Goal: Task Accomplishment & Management: Manage account settings

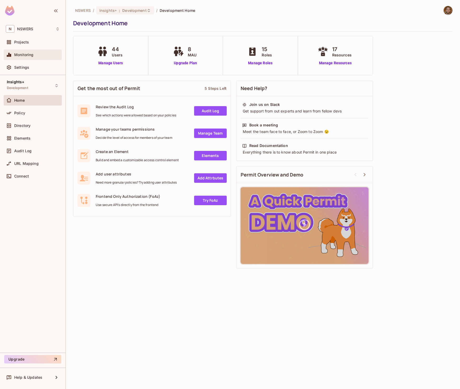
click at [23, 56] on span "Monitoring" at bounding box center [23, 55] width 19 height 4
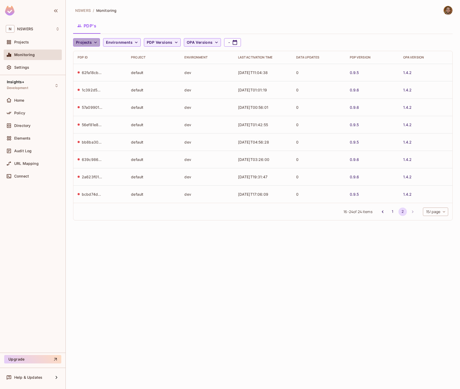
click at [94, 42] on icon "button" at bounding box center [95, 42] width 5 height 5
click at [130, 42] on div at bounding box center [230, 194] width 460 height 389
click at [127, 42] on span "Environments" at bounding box center [119, 42] width 27 height 7
click at [92, 46] on div at bounding box center [230, 194] width 460 height 389
click at [92, 43] on button "Projects" at bounding box center [86, 42] width 27 height 8
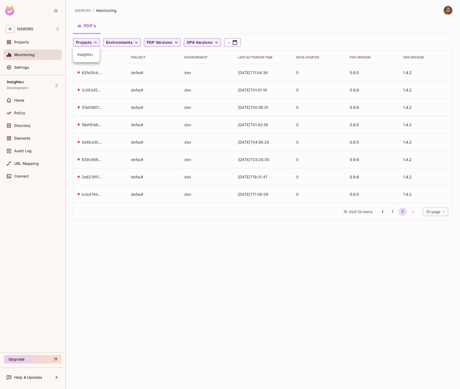
click at [88, 55] on span "Insights+" at bounding box center [86, 54] width 18 height 5
click at [401, 212] on button "2" at bounding box center [403, 211] width 8 height 8
click at [391, 213] on button "1" at bounding box center [393, 211] width 8 height 8
click at [435, 213] on body "N NSWERS Projects Monitoring Settings Insights+ Development Home Policy Directo…" at bounding box center [230, 194] width 460 height 389
click at [439, 269] on li "100 / page" at bounding box center [435, 267] width 26 height 11
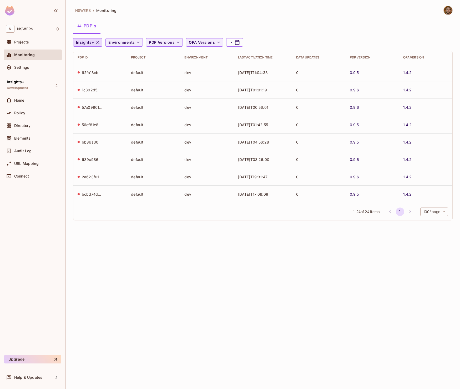
click at [363, 212] on span "1 - 24 of 24 items" at bounding box center [367, 212] width 26 height 6
click at [98, 73] on div "62fa18cb-d500-47b6-890f-4f6787724f70" at bounding box center [92, 72] width 21 height 5
click at [98, 42] on icon "button" at bounding box center [97, 42] width 5 height 5
click at [445, 213] on body "N NSWERS Projects Monitoring Settings Insights+ Development Home Policy Directo…" at bounding box center [230, 194] width 460 height 389
drag, startPoint x: 248, startPoint y: 228, endPoint x: 231, endPoint y: 204, distance: 29.1
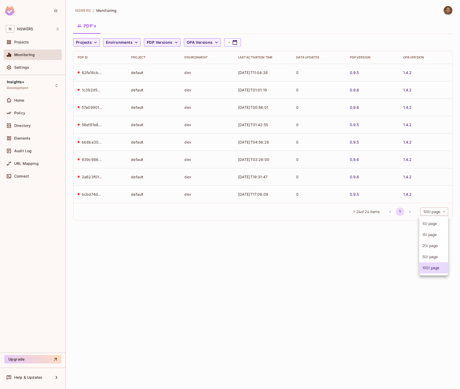
click at [248, 227] on div at bounding box center [230, 194] width 460 height 389
click at [126, 42] on span "Environments" at bounding box center [119, 42] width 27 height 7
click at [159, 42] on div at bounding box center [230, 194] width 460 height 389
click at [171, 42] on span "PDP Versions" at bounding box center [160, 42] width 26 height 7
click at [175, 41] on div at bounding box center [230, 194] width 460 height 389
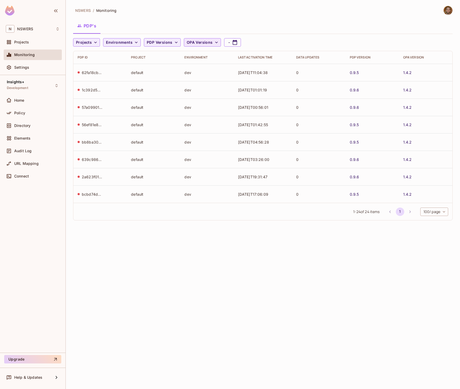
click at [203, 42] on span "OPA Versions" at bounding box center [200, 42] width 26 height 7
click at [202, 42] on div at bounding box center [230, 194] width 460 height 389
drag, startPoint x: 301, startPoint y: 42, endPoint x: 250, endPoint y: 46, distance: 51.7
click at [300, 42] on div "Projects Environments PDP Versions OPA Versions -" at bounding box center [261, 42] width 377 height 8
drag, startPoint x: 87, startPoint y: 73, endPoint x: 148, endPoint y: 68, distance: 61.2
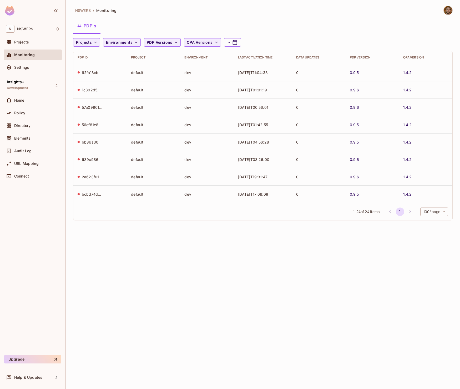
click at [87, 73] on div "62fa18cb-d500-47b6-890f-4f6787724f70" at bounding box center [92, 72] width 21 height 5
drag, startPoint x: 136, startPoint y: 70, endPoint x: 151, endPoint y: 72, distance: 15.9
click at [136, 70] on td "default" at bounding box center [153, 72] width 53 height 17
drag, startPoint x: 179, startPoint y: 71, endPoint x: 182, endPoint y: 72, distance: 2.9
click at [179, 71] on td "default" at bounding box center [153, 72] width 53 height 17
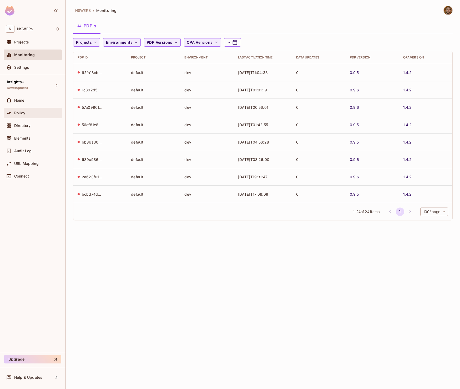
click at [23, 112] on span "Policy" at bounding box center [19, 113] width 11 height 4
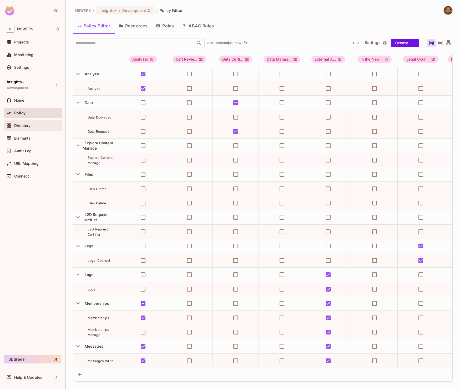
click at [23, 124] on span "Directory" at bounding box center [22, 125] width 16 height 4
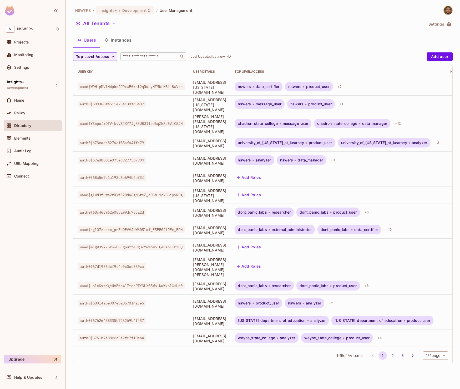
click at [142, 54] on input "text" at bounding box center [149, 56] width 55 height 5
type input "****"
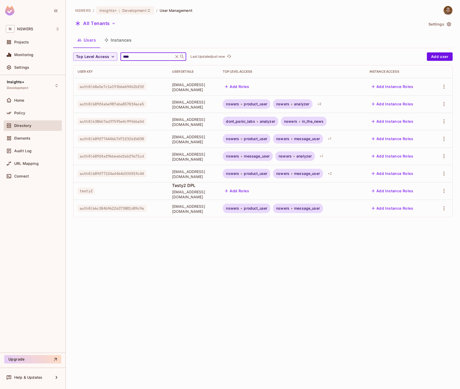
click at [168, 191] on td "Testy2 DPL testy2@dontpaniclabs.com" at bounding box center [193, 190] width 51 height 17
click at [444, 190] on icon "button" at bounding box center [444, 191] width 1 height 4
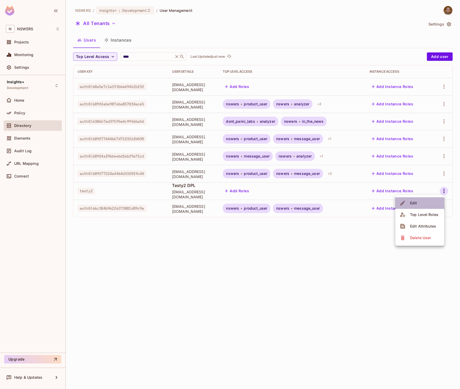
click at [422, 201] on li "Edit" at bounding box center [420, 203] width 49 height 12
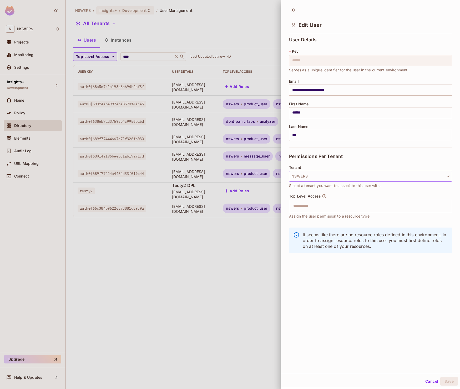
click at [324, 178] on button "NSWERS" at bounding box center [370, 176] width 163 height 11
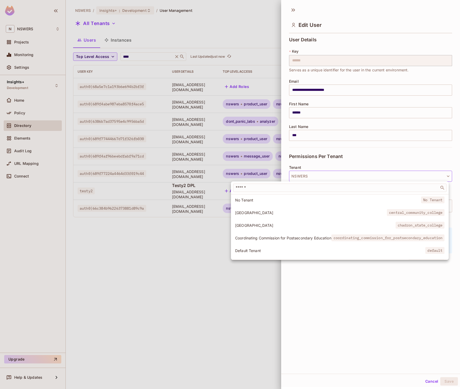
click at [324, 178] on div at bounding box center [230, 194] width 460 height 389
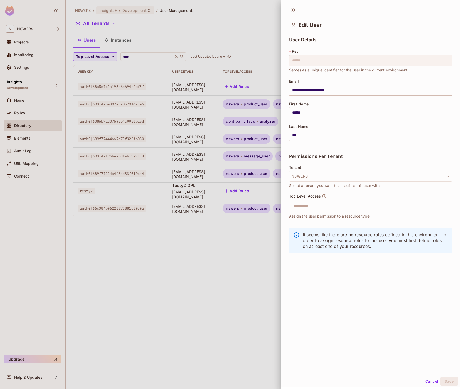
click at [306, 208] on input "text" at bounding box center [366, 206] width 152 height 11
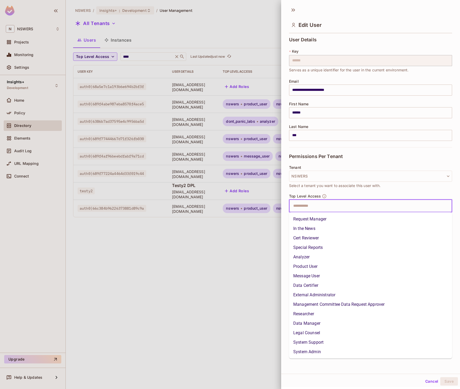
click at [314, 256] on li "Analyzer" at bounding box center [370, 256] width 163 height 9
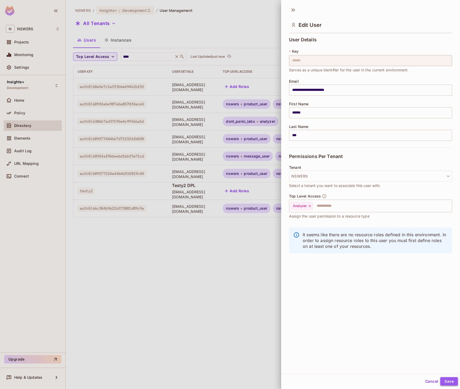
click at [448, 380] on button "Save" at bounding box center [450, 381] width 18 height 8
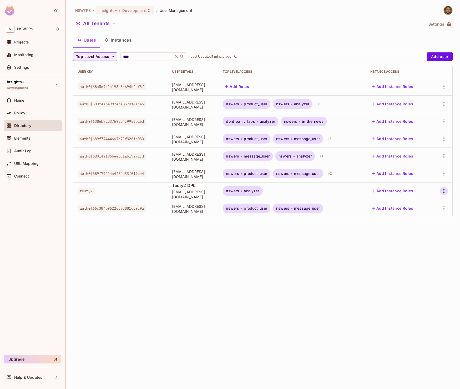
click at [441, 189] on icon "button" at bounding box center [444, 191] width 6 height 6
click at [421, 205] on li "Edit" at bounding box center [420, 203] width 49 height 12
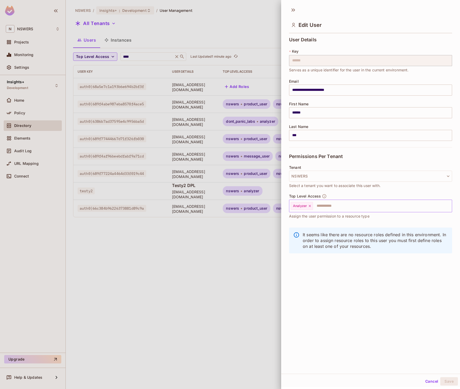
click at [311, 206] on icon at bounding box center [310, 206] width 2 height 2
click at [450, 380] on button "Save" at bounding box center [450, 381] width 18 height 8
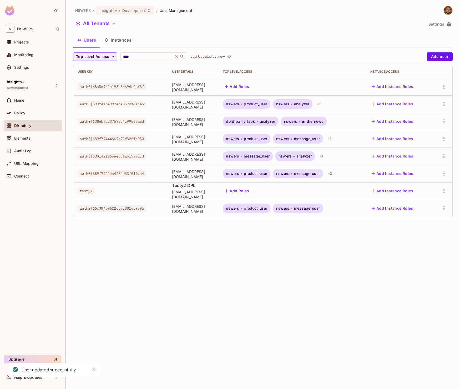
click at [246, 288] on div "NSWERS / Insights+ : Development / User Management All Tenants Settings Users I…" at bounding box center [263, 194] width 395 height 389
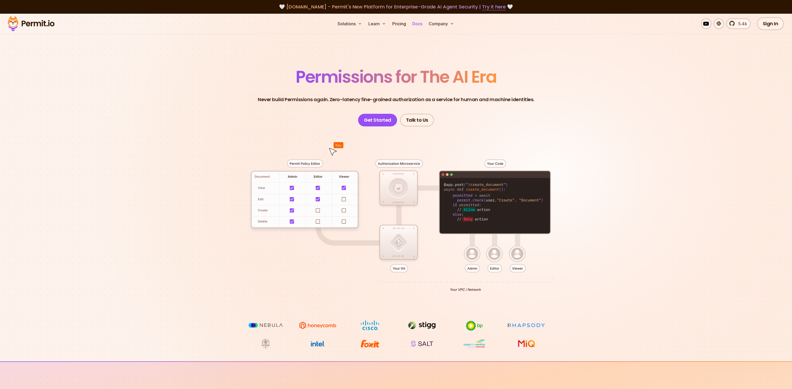
click at [420, 24] on link "Docs" at bounding box center [417, 23] width 14 height 11
